Goal: Use online tool/utility: Utilize a website feature to perform a specific function

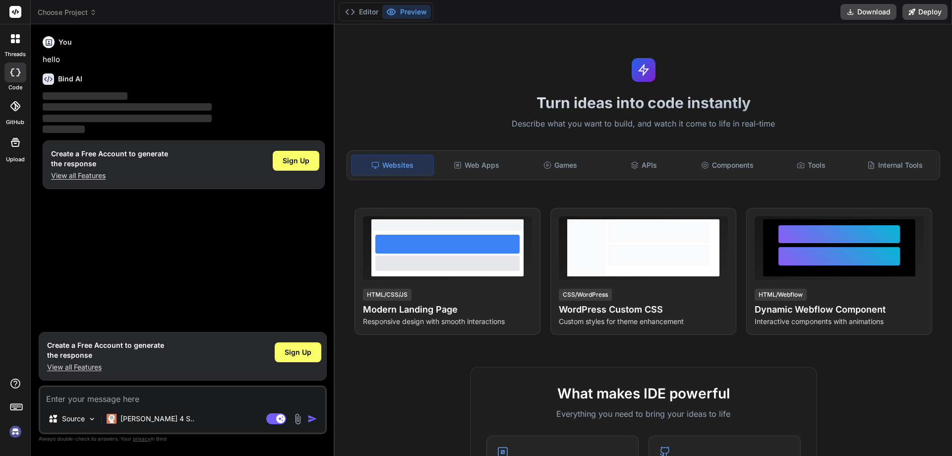
type textarea "<!doctype html> <html> <head> <meta charset="utf-8"> <title>Receptionist - Shif…"
type textarea "x"
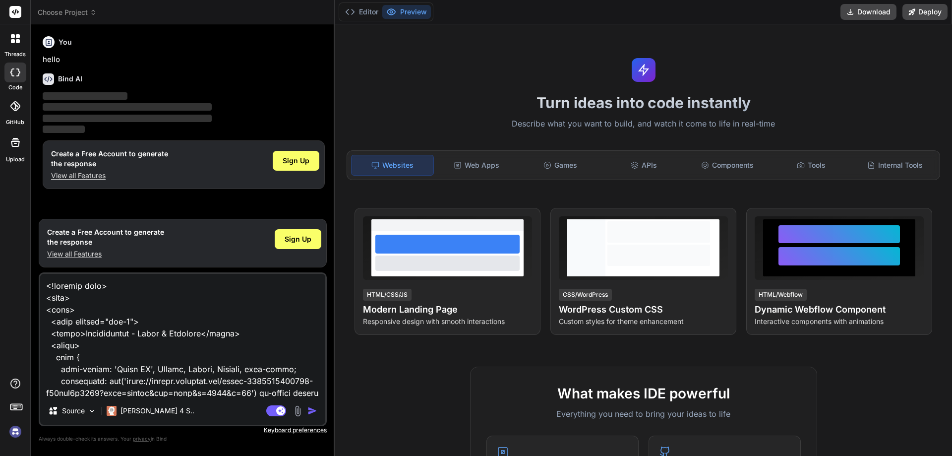
scroll to position [2870, 0]
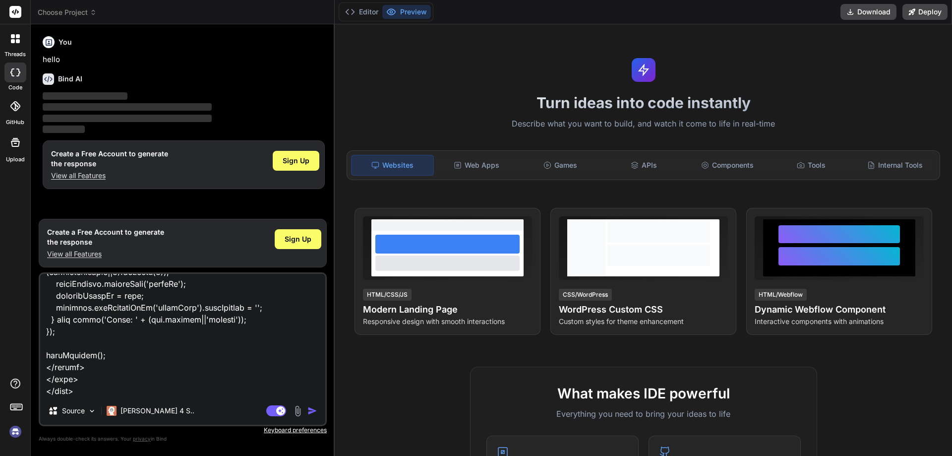
type textarea "<!doctype html> <html> <head> <meta charset="utf-8"> <title>Receptionist - Shif…"
click at [312, 413] on img "button" at bounding box center [313, 411] width 10 height 10
click at [596, 364] on div "Turn ideas into code instantly Describe what you want to build, and watch it co…" at bounding box center [644, 240] width 618 height 432
click at [309, 409] on img "button" at bounding box center [313, 411] width 10 height 10
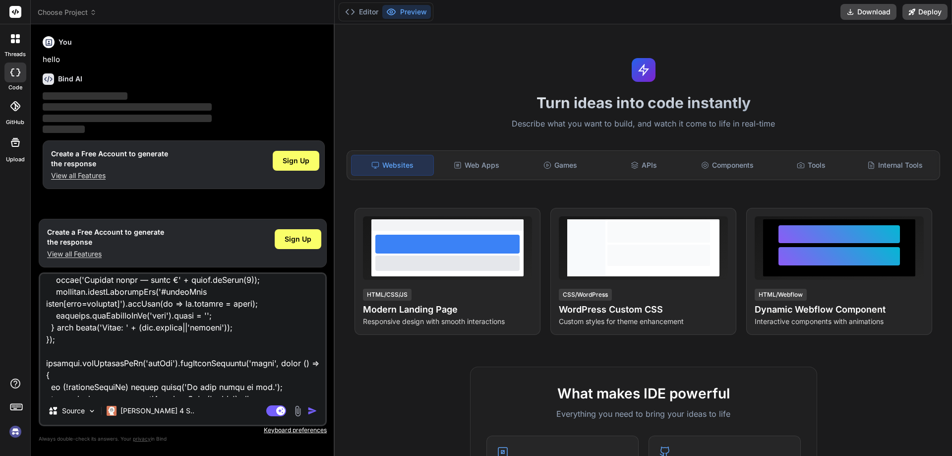
scroll to position [2672, 0]
click at [306, 155] on div "Sign Up" at bounding box center [296, 161] width 47 height 20
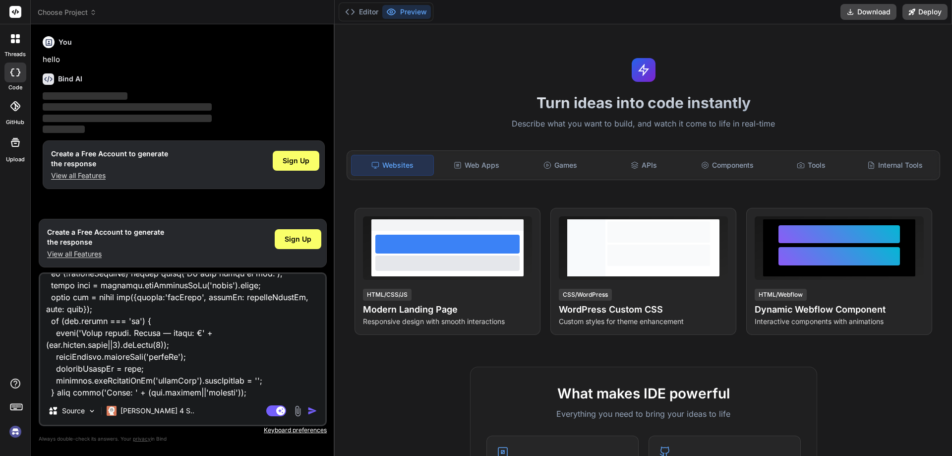
scroll to position [2820, 0]
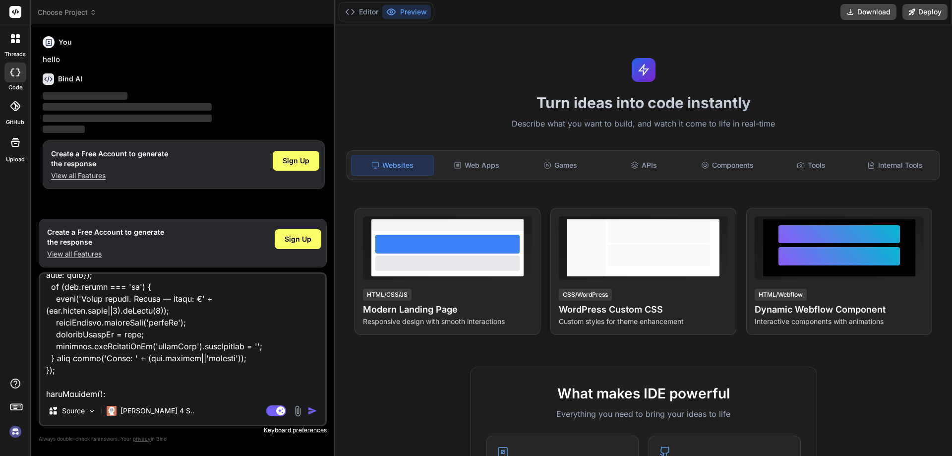
click at [50, 79] on icon at bounding box center [48, 78] width 11 height 11
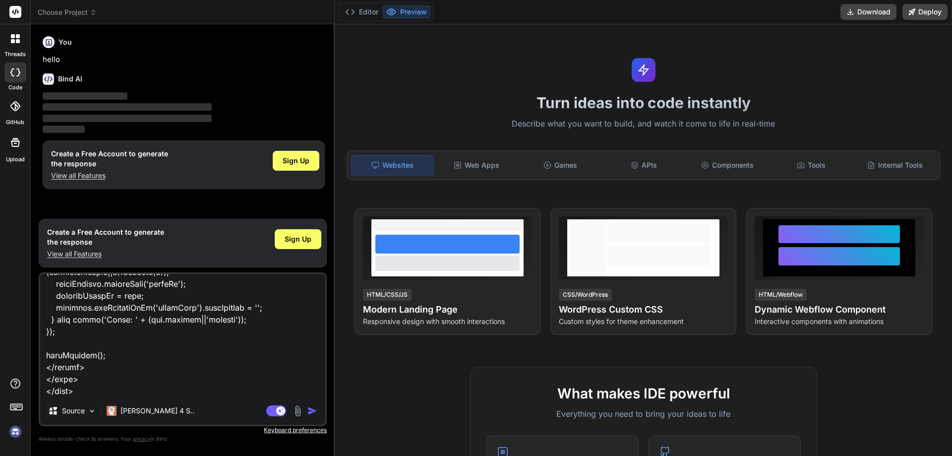
scroll to position [2871, 0]
click at [166, 389] on textarea at bounding box center [182, 335] width 285 height 123
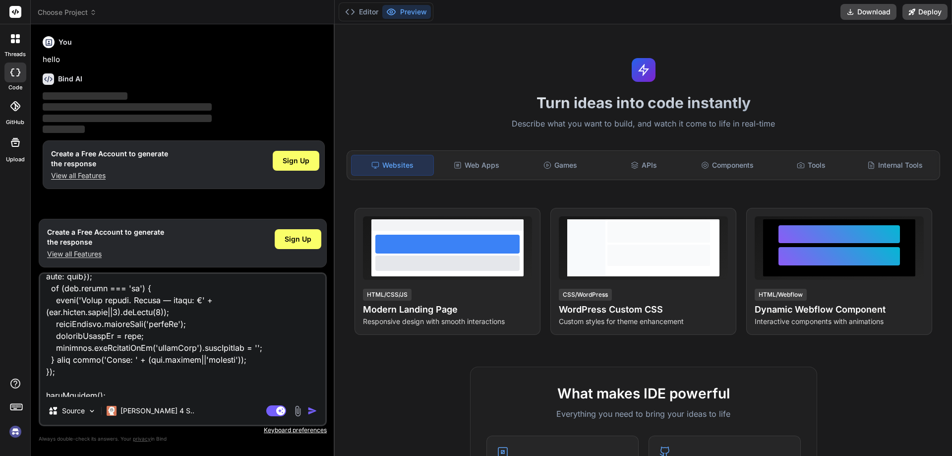
scroll to position [2821, 0]
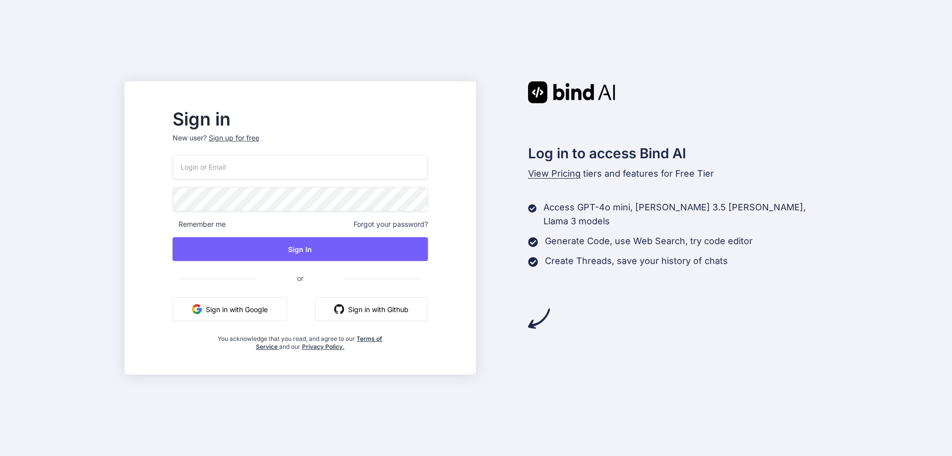
click at [287, 314] on button "Sign in with Google" at bounding box center [230, 309] width 115 height 24
click at [249, 311] on button "Sign in with Google" at bounding box center [230, 309] width 115 height 24
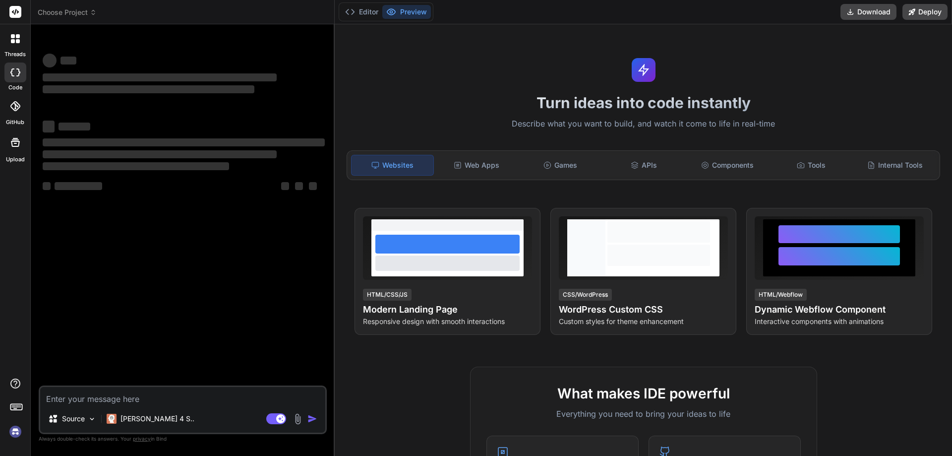
click at [111, 398] on textarea at bounding box center [182, 396] width 285 height 18
click at [81, 420] on p "Source" at bounding box center [73, 419] width 23 height 10
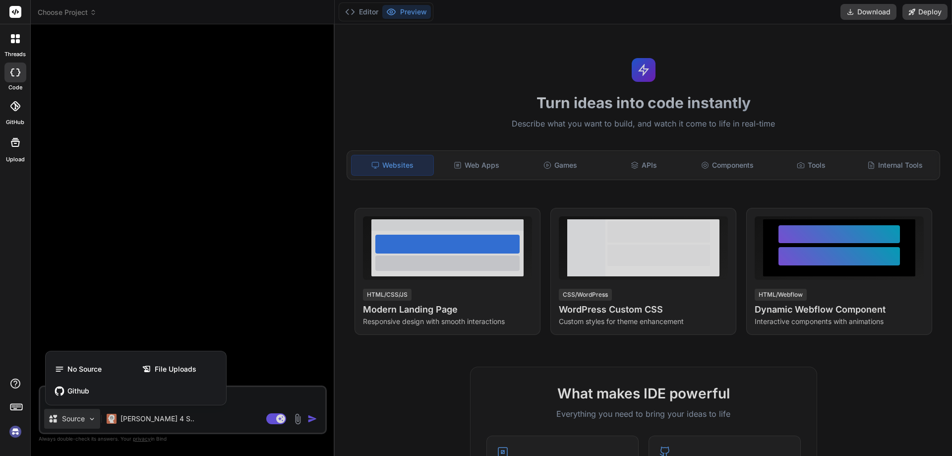
click at [142, 117] on div at bounding box center [476, 228] width 952 height 456
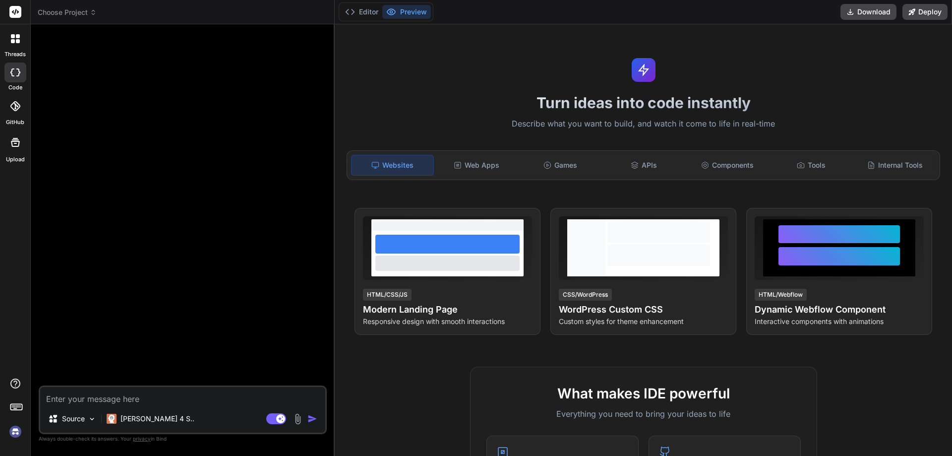
click at [96, 105] on div at bounding box center [184, 208] width 286 height 353
click at [81, 74] on div at bounding box center [184, 208] width 286 height 353
click at [485, 169] on div "Web Apps" at bounding box center [477, 165] width 82 height 21
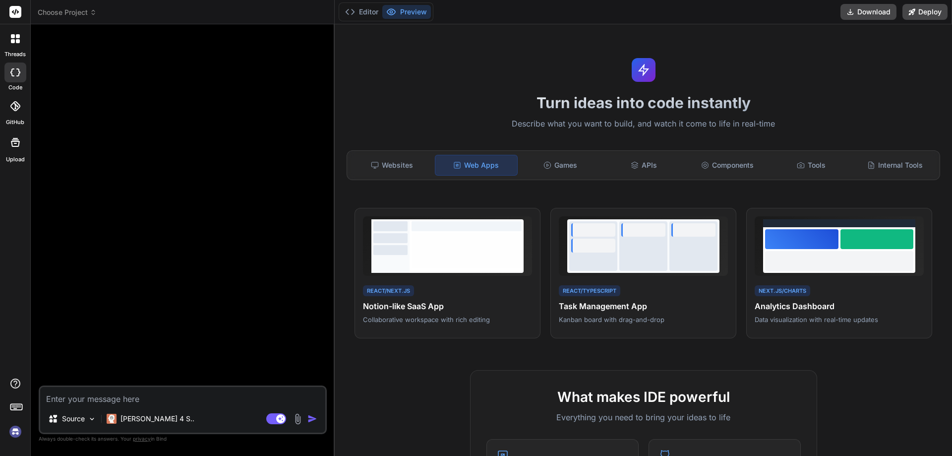
click at [171, 169] on div at bounding box center [184, 208] width 286 height 353
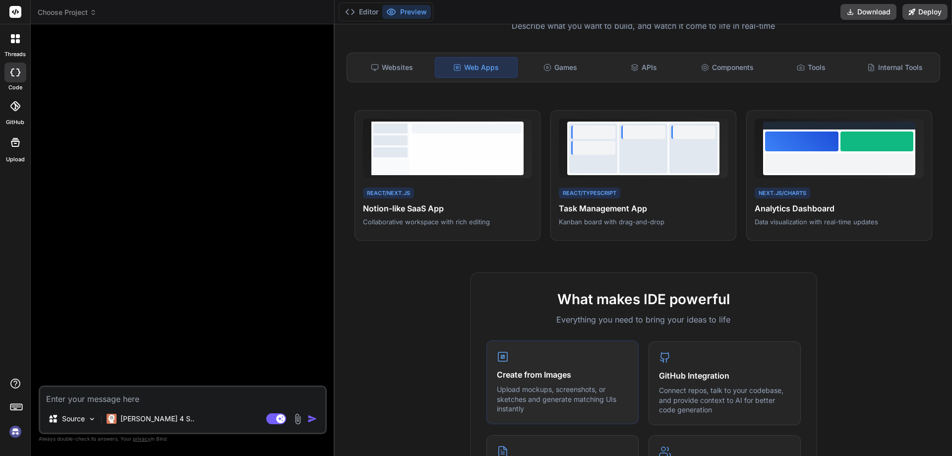
scroll to position [248, 0]
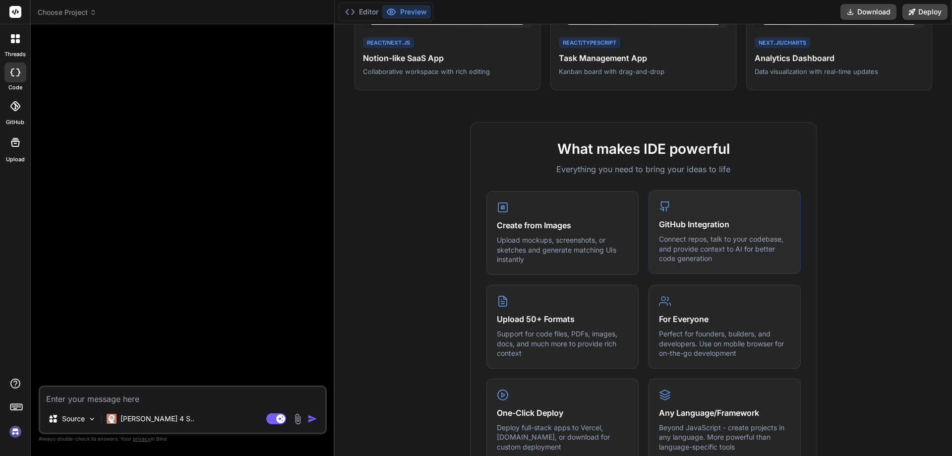
click at [727, 249] on p "Connect repos, talk to your codebase, and provide context to AI for better code…" at bounding box center [724, 248] width 131 height 29
click at [664, 214] on div "GitHub Integration Connect repos, talk to your codebase, and provide context to…" at bounding box center [725, 232] width 152 height 84
click at [673, 233] on div "GitHub Integration Connect repos, talk to your codebase, and provide context to…" at bounding box center [725, 232] width 152 height 84
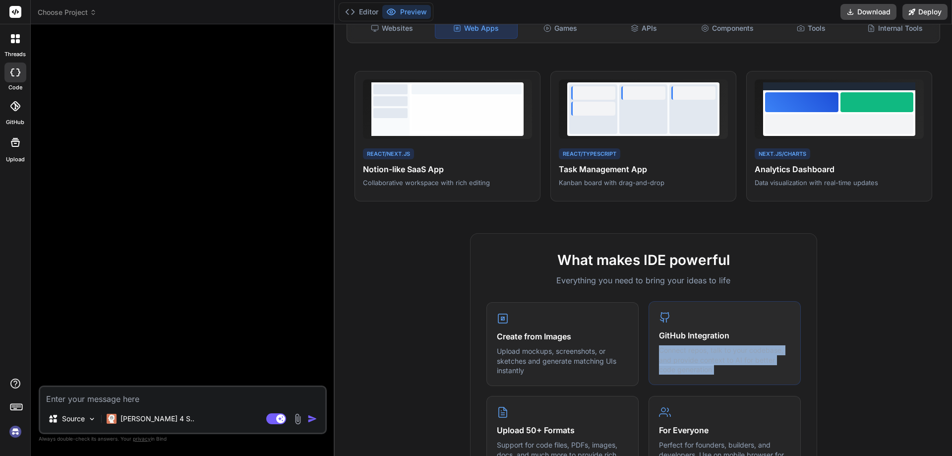
scroll to position [99, 0]
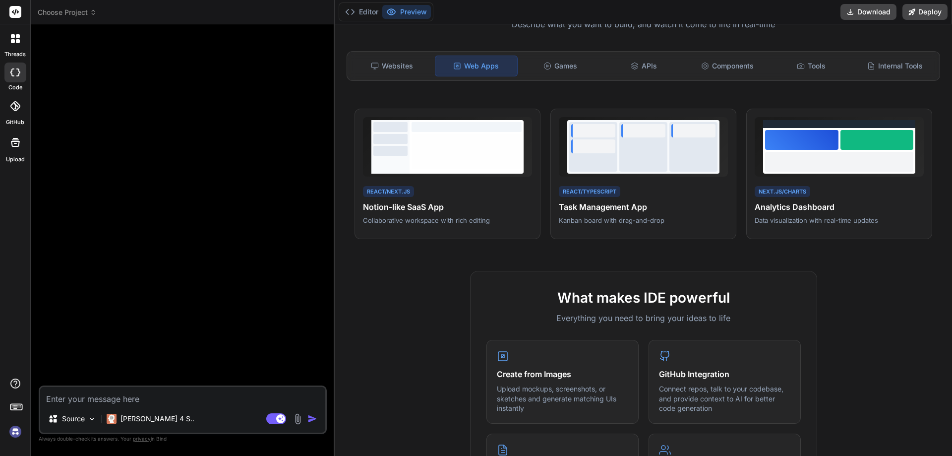
click at [18, 101] on div at bounding box center [15, 106] width 22 height 22
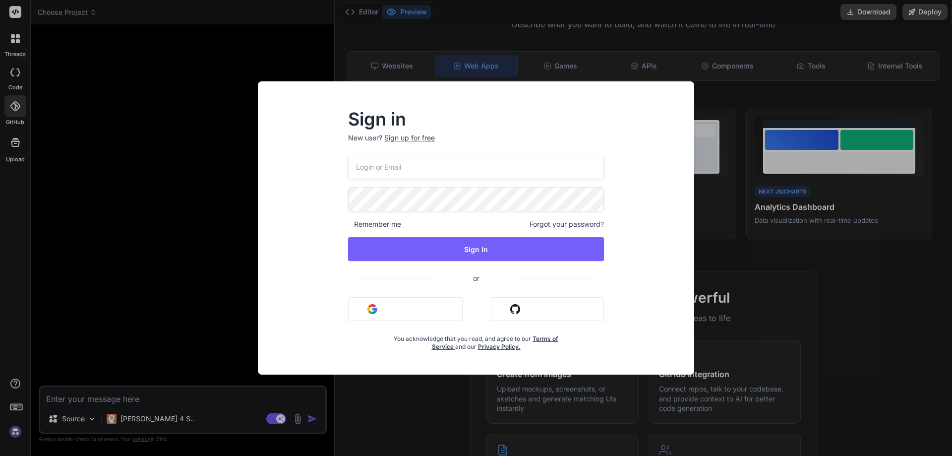
click at [418, 302] on button "Sign in with Google" at bounding box center [405, 309] width 115 height 24
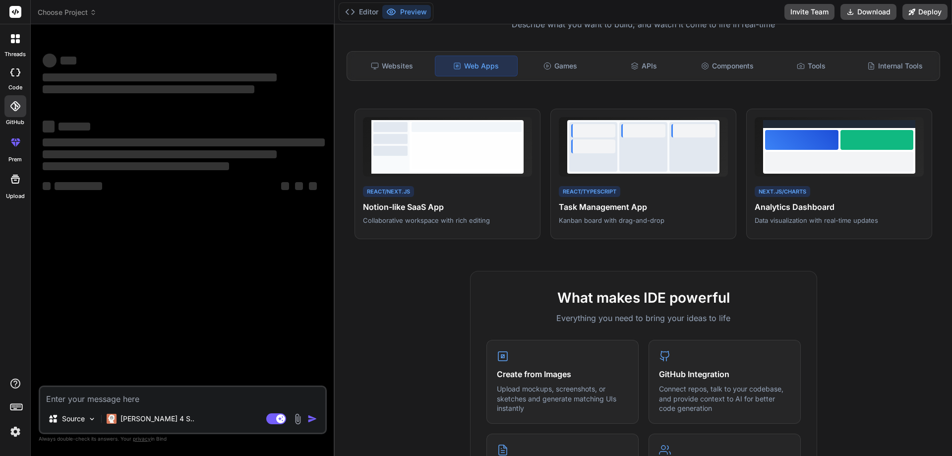
click at [12, 110] on icon at bounding box center [15, 106] width 10 height 10
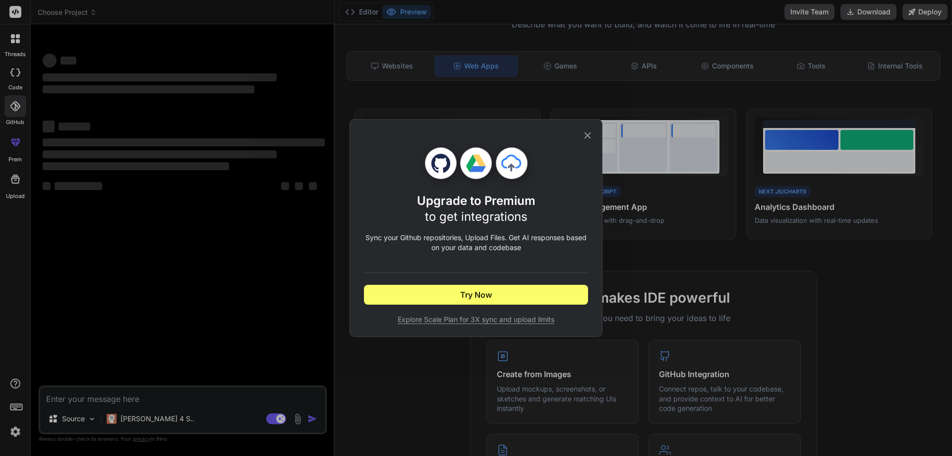
type textarea "x"
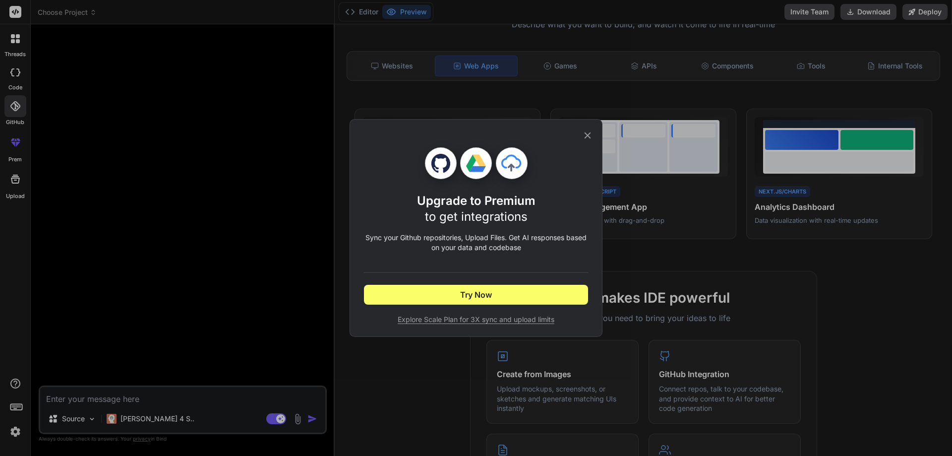
click at [586, 137] on icon at bounding box center [588, 135] width 6 height 6
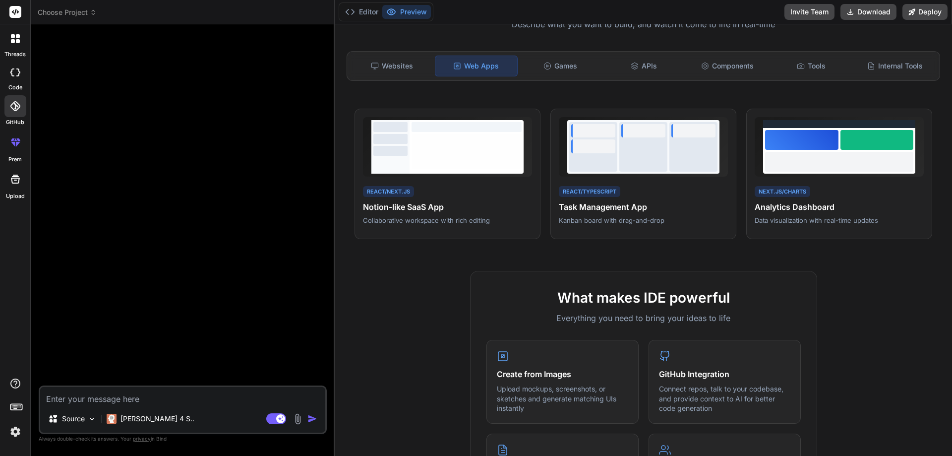
click at [22, 111] on div at bounding box center [15, 106] width 22 height 22
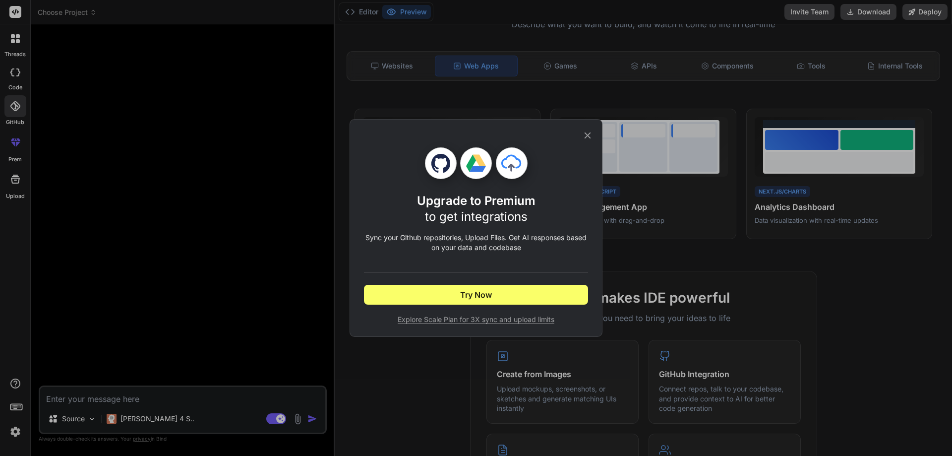
click at [587, 134] on icon at bounding box center [587, 135] width 11 height 11
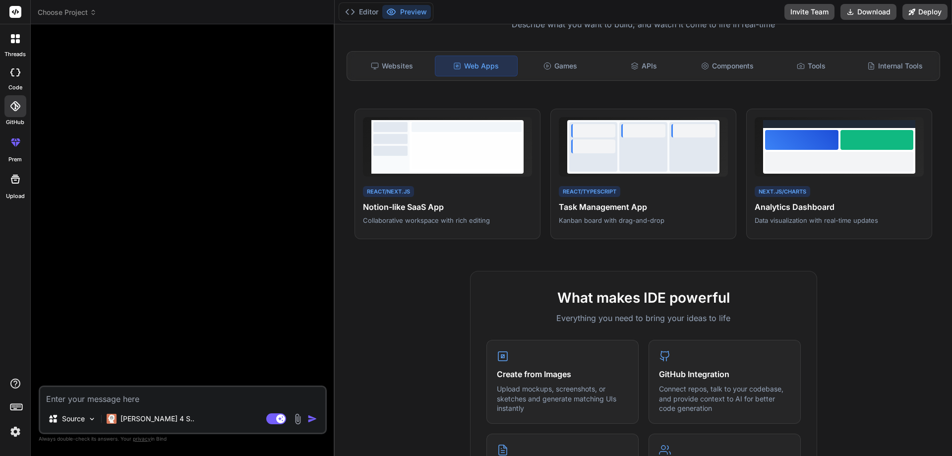
click at [116, 278] on div at bounding box center [184, 208] width 286 height 353
drag, startPoint x: 117, startPoint y: 176, endPoint x: 94, endPoint y: 195, distance: 29.9
click at [94, 195] on div at bounding box center [184, 208] width 286 height 353
drag, startPoint x: 89, startPoint y: 92, endPoint x: 83, endPoint y: 134, distance: 43.1
click at [83, 134] on div at bounding box center [184, 208] width 286 height 353
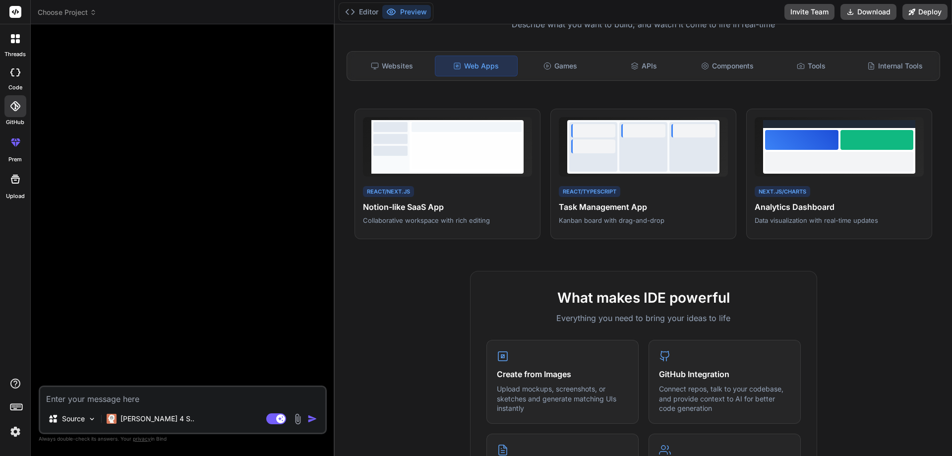
click at [97, 402] on textarea at bounding box center [182, 396] width 285 height 18
paste textarea "<!doctype html> <html> <head> <meta charset="utf-8"> <title>Receptionist - Shif…"
type textarea "<!doctype html> <html> <head> <meta charset="utf-8"> <title>Receptionist - Shif…"
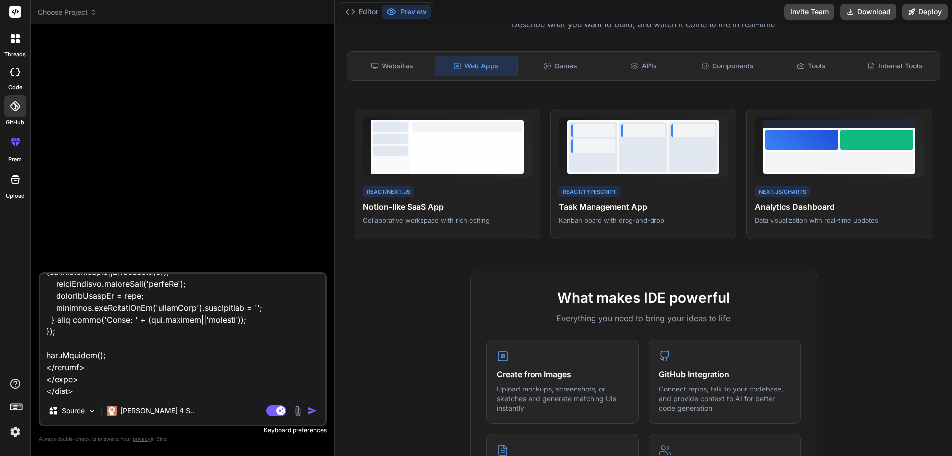
type textarea "x"
type textarea "<!doctype html> <html> <head> <meta charset="utf-8"> <title>Receptionist - Shif…"
type textarea "x"
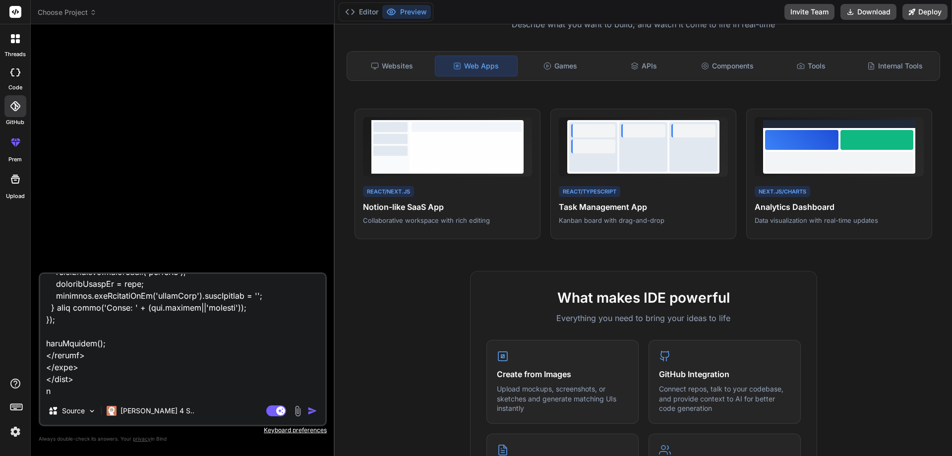
type textarea "<!doctype html> <html> <head> <meta charset="utf-8"> <title>Receptionist - Shif…"
type textarea "x"
type textarea "<!doctype html> <html> <head> <meta charset="utf-8"> <title>Receptionist - Shif…"
type textarea "x"
type textarea "<!doctype html> <html> <head> <meta charset="utf-8"> <title>Receptionist - Shif…"
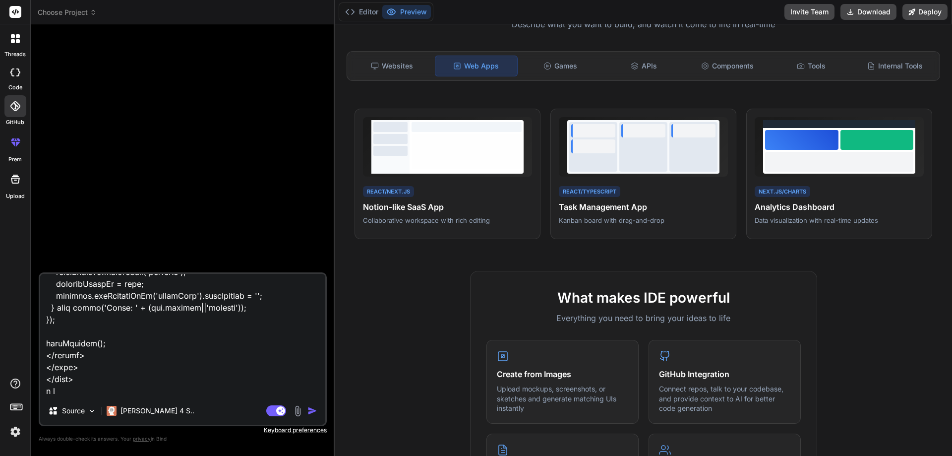
type textarea "x"
type textarea "<!doctype html> <html> <head> <meta charset="utf-8"> <title>Receptionist - Shif…"
type textarea "x"
type textarea "<!doctype html> <html> <head> <meta charset="utf-8"> <title>Receptionist - Shif…"
type textarea "x"
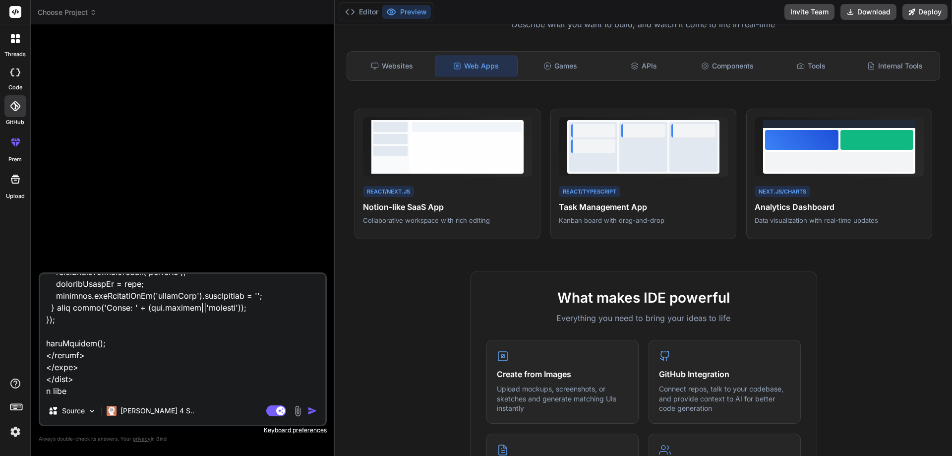
type textarea "<!doctype html> <html> <head> <meta charset="utf-8"> <title>Receptionist - Shif…"
type textarea "x"
type textarea "<!doctype html> <html> <head> <meta charset="utf-8"> <title>Receptionist - Shif…"
type textarea "x"
type textarea "<!doctype html> <html> <head> <meta charset="utf-8"> <title>Receptionist - Shif…"
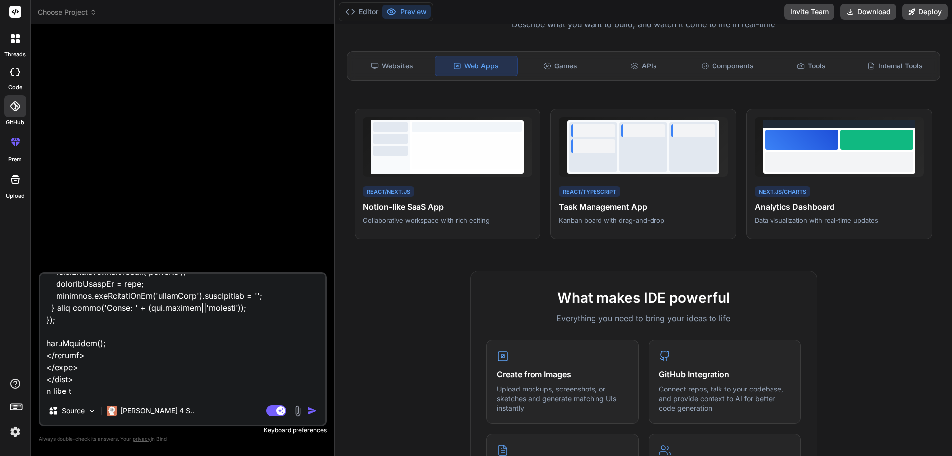
type textarea "x"
type textarea "<!doctype html> <html> <head> <meta charset="utf-8"> <title>Receptionist - Shif…"
type textarea "x"
type textarea "<!doctype html> <html> <head> <meta charset="utf-8"> <title>Receptionist - Shif…"
type textarea "x"
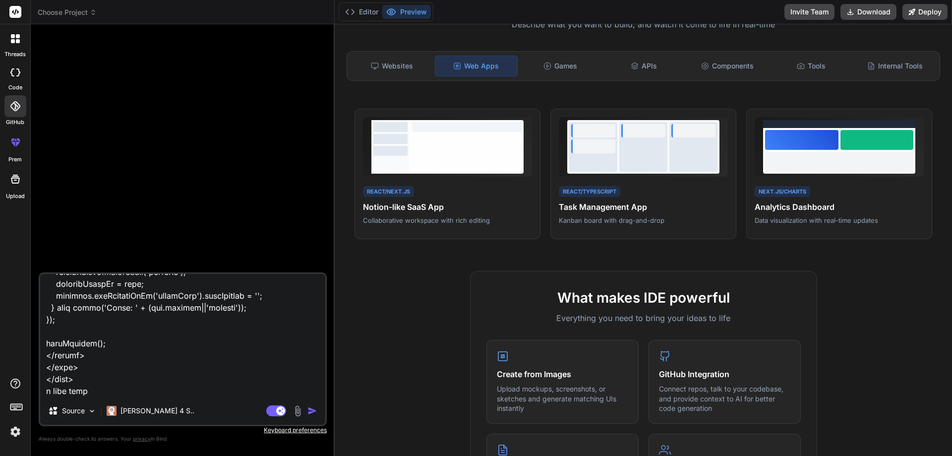
type textarea "<!doctype html> <html> <head> <meta charset="utf-8"> <title>Receptionist - Shif…"
type textarea "x"
type textarea "<!doctype html> <html> <head> <meta charset="utf-8"> <title>Receptionist - Shif…"
type textarea "x"
type textarea "<!doctype html> <html> <head> <meta charset="utf-8"> <title>Receptionist - Shif…"
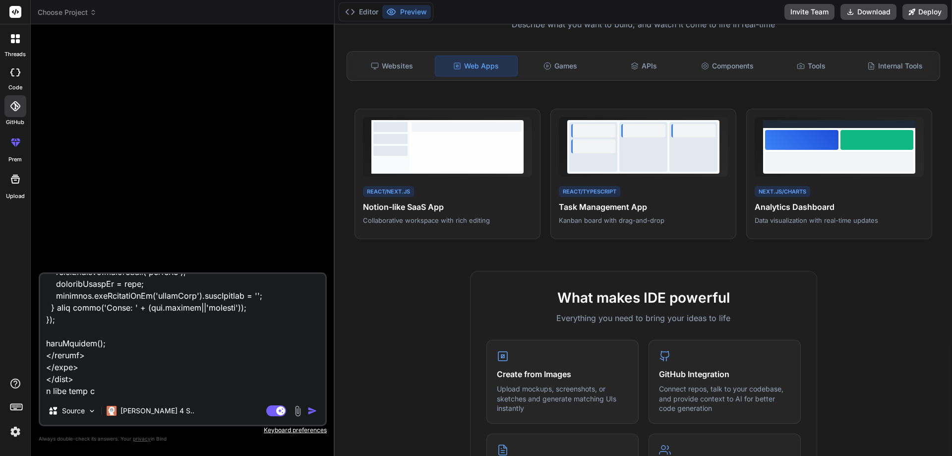
type textarea "x"
type textarea "<!doctype html> <html> <head> <meta charset="utf-8"> <title>Receptionist - Shif…"
type textarea "x"
type textarea "<!doctype html> <html> <head> <meta charset="utf-8"> <title>Receptionist - Shif…"
type textarea "x"
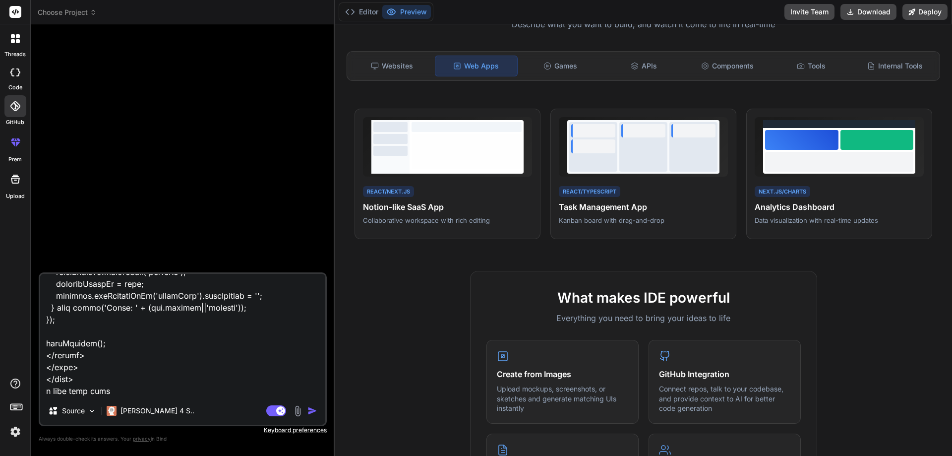
type textarea "<!doctype html> <html> <head> <meta charset="utf-8"> <title>Receptionist - Shif…"
type textarea "x"
type textarea "<!doctype html> <html> <head> <meta charset="utf-8"> <title>Receptionist - Shif…"
type textarea "x"
type textarea "<!doctype html> <html> <head> <meta charset="utf-8"> <title>Receptionist - Shif…"
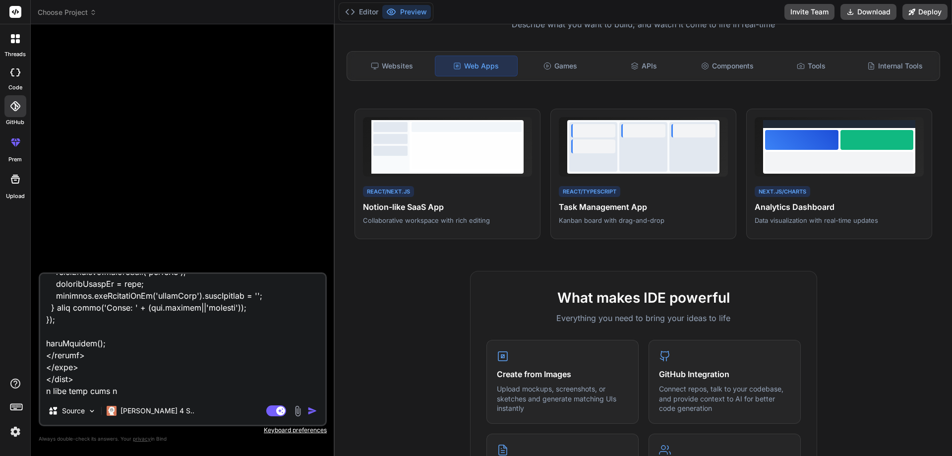
type textarea "x"
type textarea "<!doctype html> <html> <head> <meta charset="utf-8"> <title>Receptionist - Shif…"
type textarea "x"
type textarea "<!doctype html> <html> <head> <meta charset="utf-8"> <title>Receptionist - Shif…"
type textarea "x"
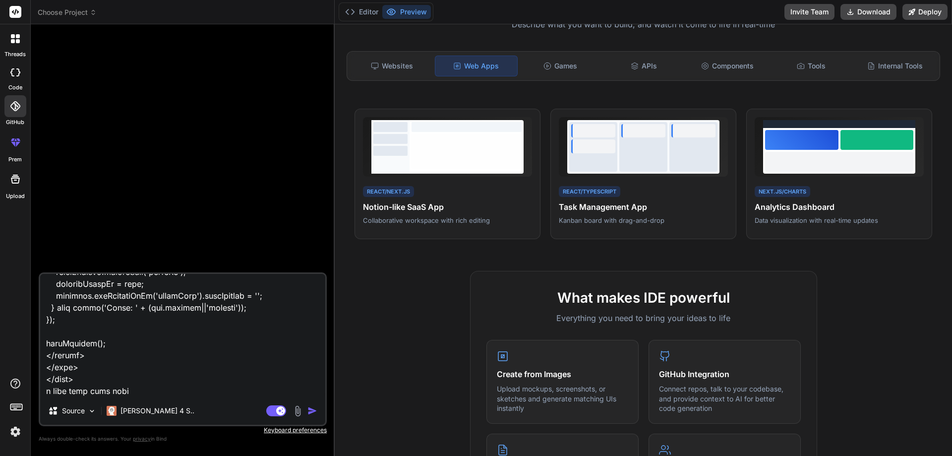
type textarea "<!doctype html> <html> <head> <meta charset="utf-8"> <title>Receptionist - Shif…"
type textarea "x"
type textarea "<!doctype html> <html> <head> <meta charset="utf-8"> <title>Receptionist - Shif…"
type textarea "x"
type textarea "<!doctype html> <html> <head> <meta charset="utf-8"> <title>Receptionist - Shif…"
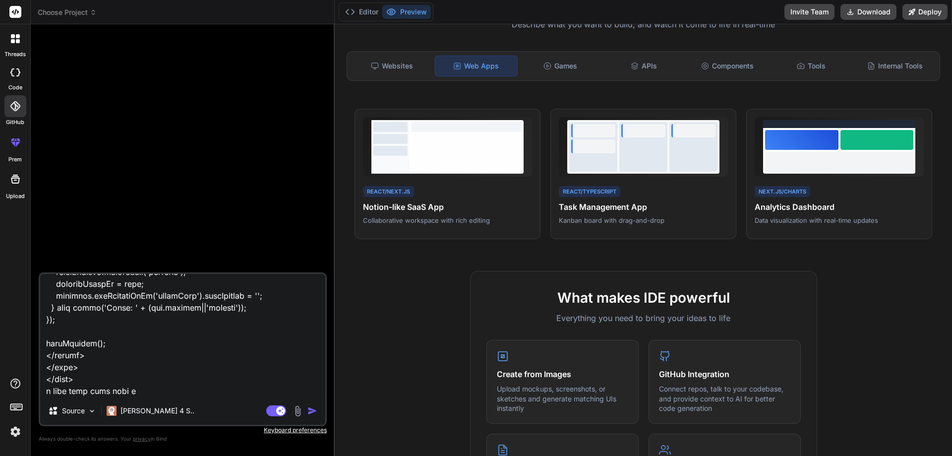
type textarea "x"
type textarea "<!doctype html> <html> <head> <meta charset="utf-8"> <title>Receptionist - Shif…"
type textarea "x"
type textarea "<!doctype html> <html> <head> <meta charset="utf-8"> <title>Receptionist - Shif…"
type textarea "x"
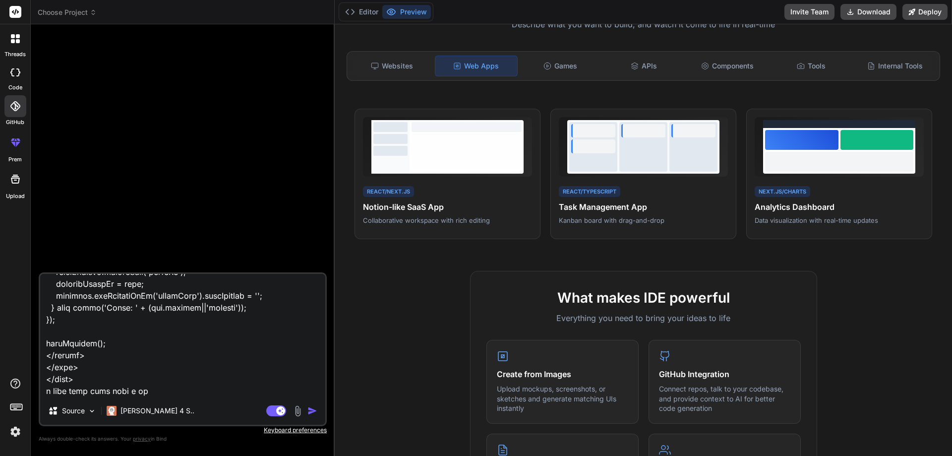
type textarea "<!doctype html> <html> <head> <meta charset="utf-8"> <title>Receptionist - Shif…"
type textarea "x"
type textarea "<!doctype html> <html> <head> <meta charset="utf-8"> <title>Receptionist - Shif…"
type textarea "x"
type textarea "<!doctype html> <html> <head> <meta charset="utf-8"> <title>Receptionist - Shif…"
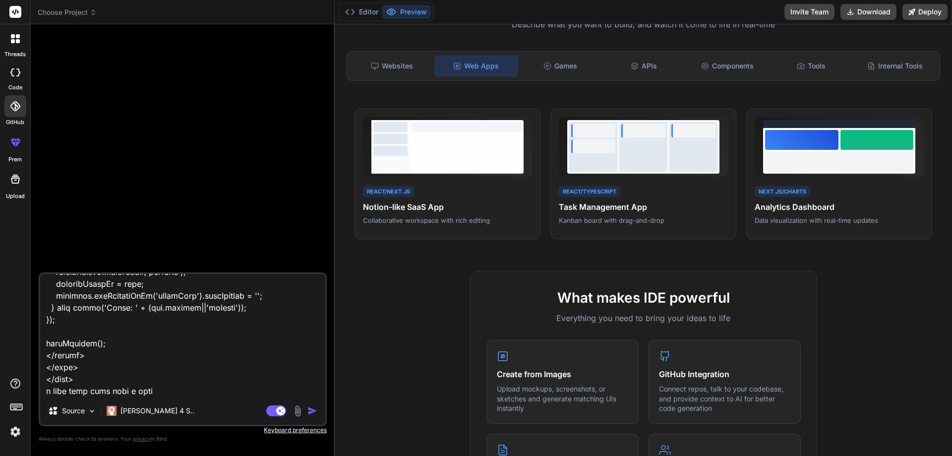
type textarea "x"
type textarea "<!doctype html> <html> <head> <meta charset="utf-8"> <title>Receptionist - Shif…"
type textarea "x"
type textarea "<!doctype html> <html> <head> <meta charset="utf-8"> <title>Receptionist - Shif…"
type textarea "x"
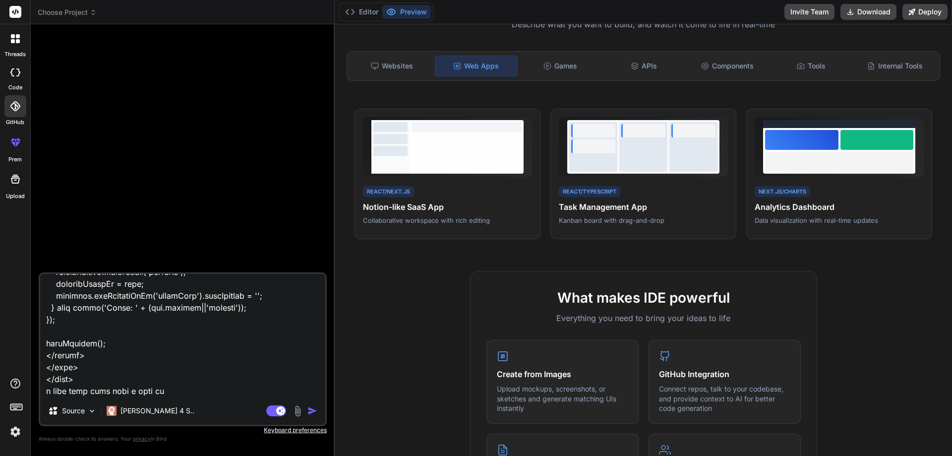
type textarea "<!doctype html> <html> <head> <meta charset="utf-8"> <title>Receptionist - Shif…"
type textarea "x"
type textarea "<!doctype html> <html> <head> <meta charset="utf-8"> <title>Receptionist - Shif…"
type textarea "x"
type textarea "<!doctype html> <html> <head> <meta charset="utf-8"> <title>Receptionist - Shif…"
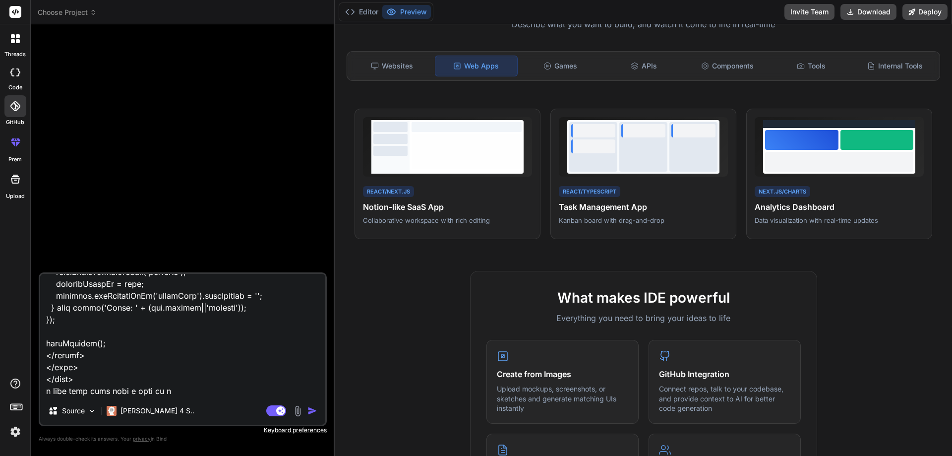
type textarea "x"
type textarea "<!doctype html> <html> <head> <meta charset="utf-8"> <title>Receptionist - Shif…"
type textarea "x"
type textarea "<!doctype html> <html> <head> <meta charset="utf-8"> <title>Receptionist - Shif…"
type textarea "x"
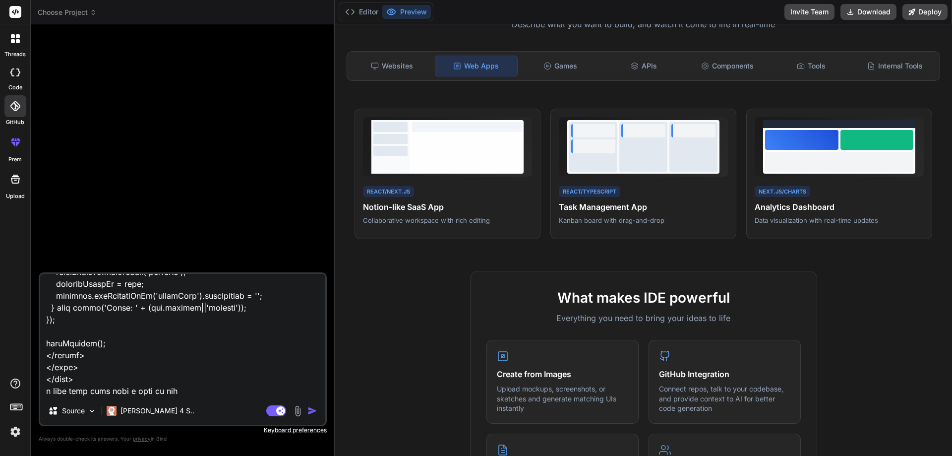
type textarea "<!doctype html> <html> <head> <meta charset="utf-8"> <title>Receptionist - Shif…"
type textarea "x"
type textarea "<!doctype html> <html> <head> <meta charset="utf-8"> <title>Receptionist - Shif…"
type textarea "x"
type textarea "<!doctype html> <html> <head> <meta charset="utf-8"> <title>Receptionist - Shif…"
